Goal: Task Accomplishment & Management: Manage account settings

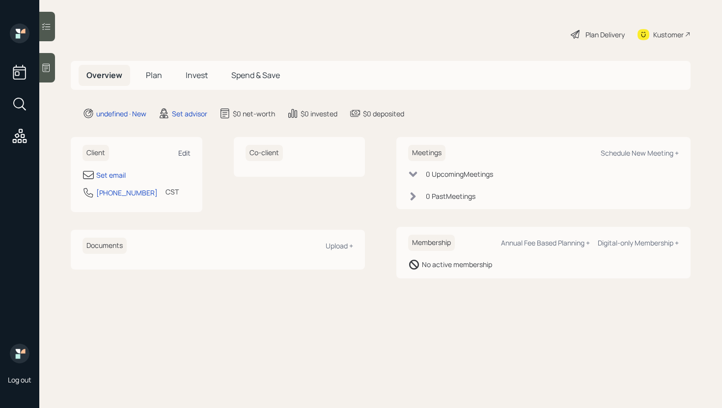
click at [187, 150] on div "Edit" at bounding box center [184, 152] width 12 height 9
select select "America/Chicago"
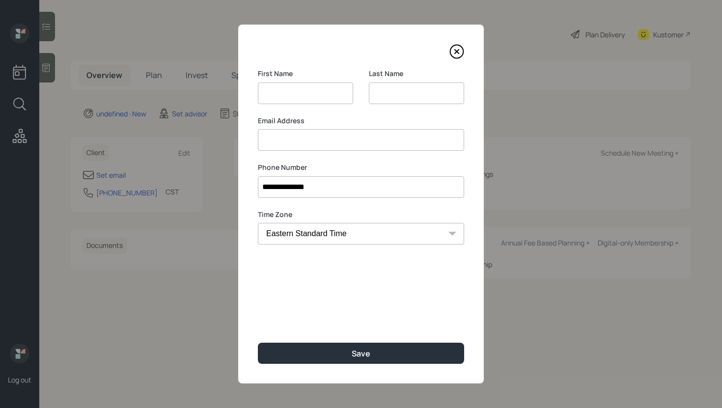
click at [288, 141] on div "Email Address" at bounding box center [361, 133] width 206 height 35
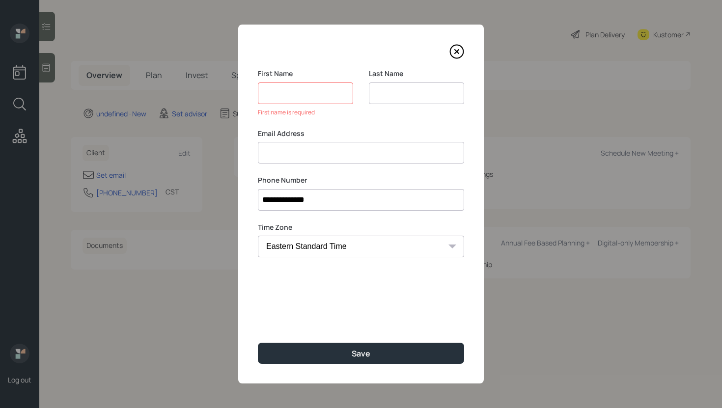
paste input "[PERSON_NAME]"
click at [275, 151] on input "[PERSON_NAME]" at bounding box center [361, 153] width 206 height 22
type input "Knight"
click at [287, 96] on input at bounding box center [305, 94] width 95 height 22
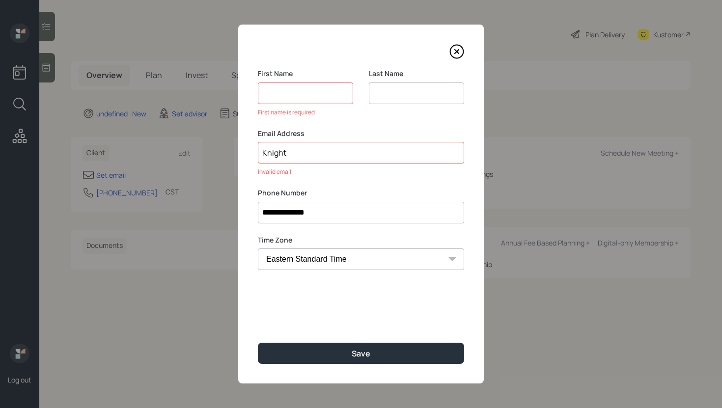
paste input "[PERSON_NAME]"
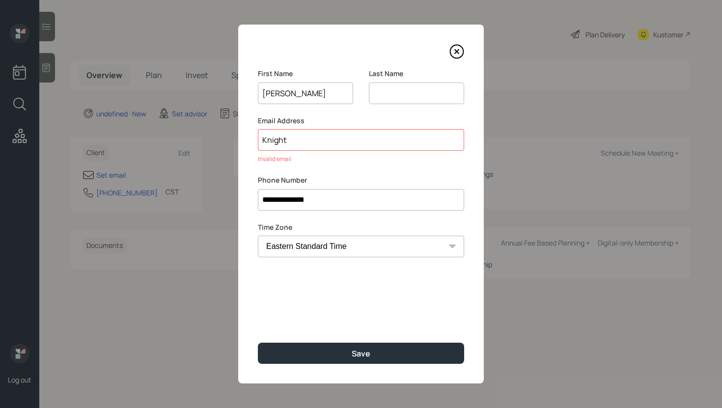
type input "[PERSON_NAME]"
click at [271, 146] on input "Knight" at bounding box center [361, 140] width 206 height 22
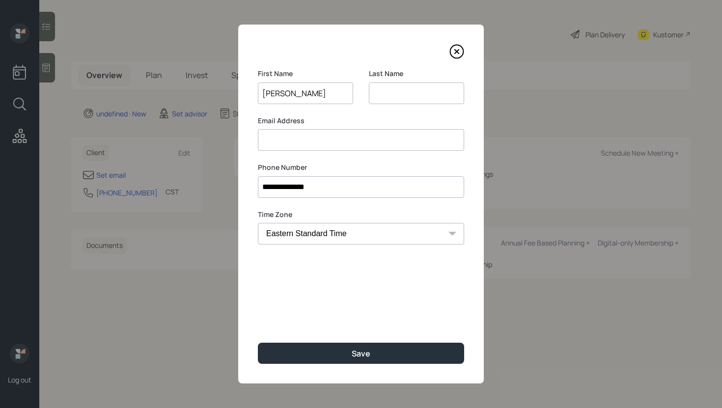
click at [397, 91] on input at bounding box center [416, 94] width 95 height 22
paste input "Knight"
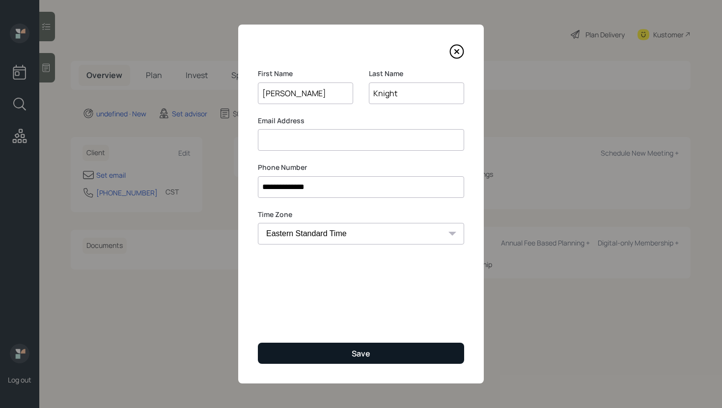
type input "Knight"
click at [315, 358] on button "Save" at bounding box center [361, 353] width 206 height 21
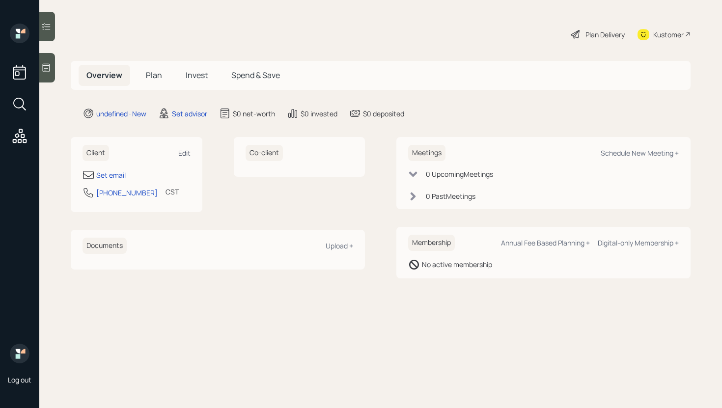
click at [181, 150] on div "Edit" at bounding box center [184, 152] width 12 height 9
select select "America/[GEOGRAPHIC_DATA]"
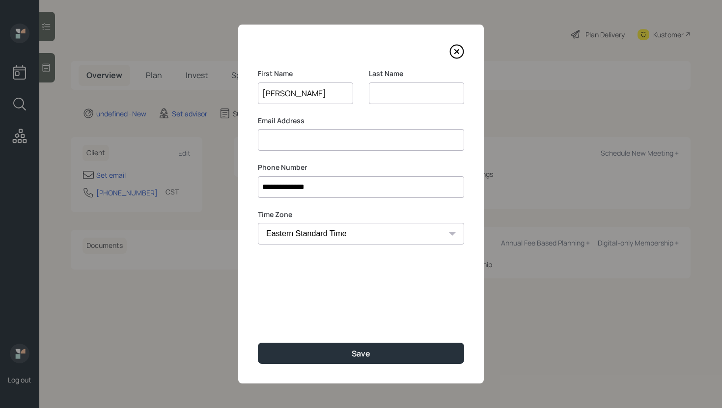
type input "[PERSON_NAME]"
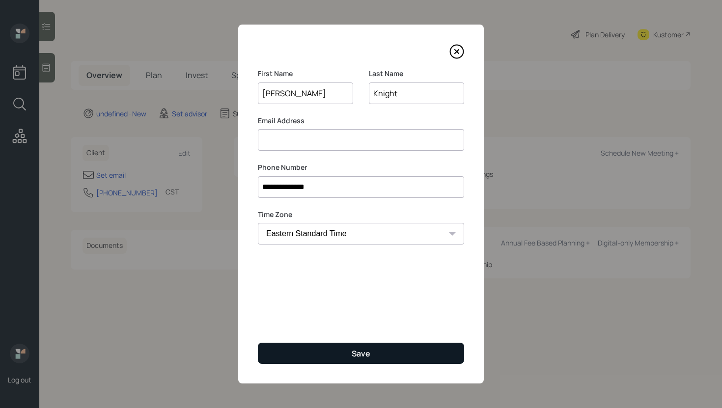
type input "Knight"
click at [323, 356] on button "Save" at bounding box center [361, 353] width 206 height 21
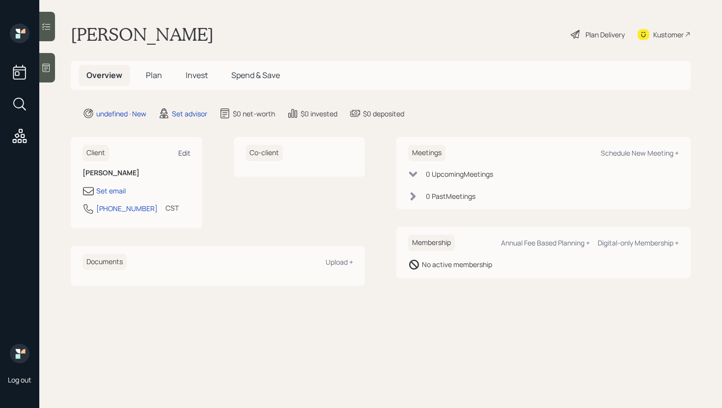
click at [183, 151] on div "Edit" at bounding box center [184, 152] width 12 height 9
select select "America/[GEOGRAPHIC_DATA]"
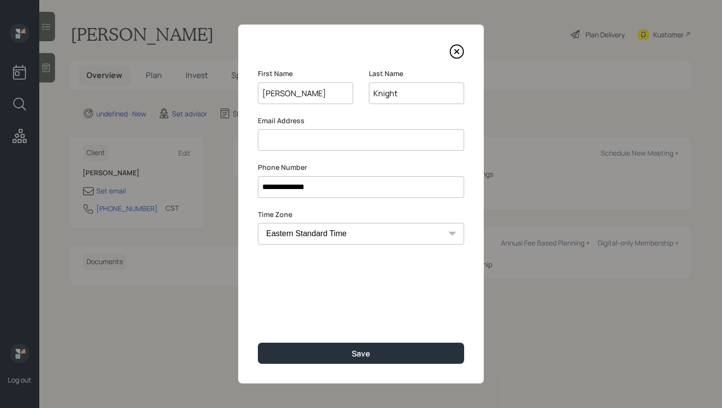
click at [336, 144] on input at bounding box center [361, 140] width 206 height 22
click at [316, 138] on input at bounding box center [361, 140] width 206 height 22
click at [286, 141] on input at bounding box center [361, 140] width 206 height 22
click at [434, 165] on label "Phone Number" at bounding box center [361, 168] width 206 height 10
click at [367, 142] on input at bounding box center [361, 140] width 206 height 22
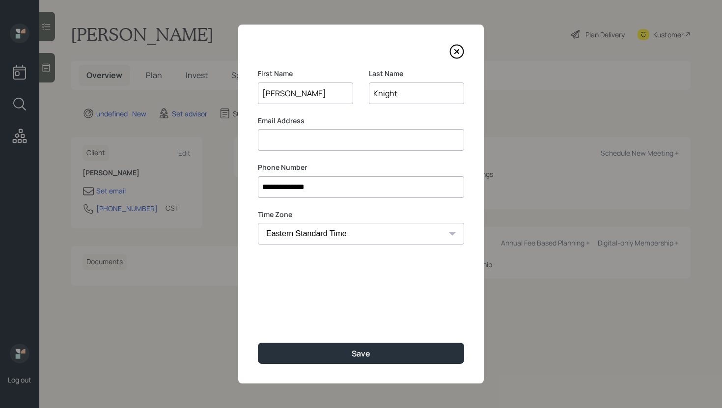
click at [250, 184] on div "**********" at bounding box center [361, 204] width 246 height 359
click at [284, 135] on input at bounding box center [361, 140] width 206 height 22
click at [249, 157] on div "**********" at bounding box center [361, 204] width 246 height 359
click at [271, 139] on input at bounding box center [361, 140] width 206 height 22
click at [253, 179] on div "**********" at bounding box center [361, 204] width 246 height 359
